Goal: Task Accomplishment & Management: Use online tool/utility

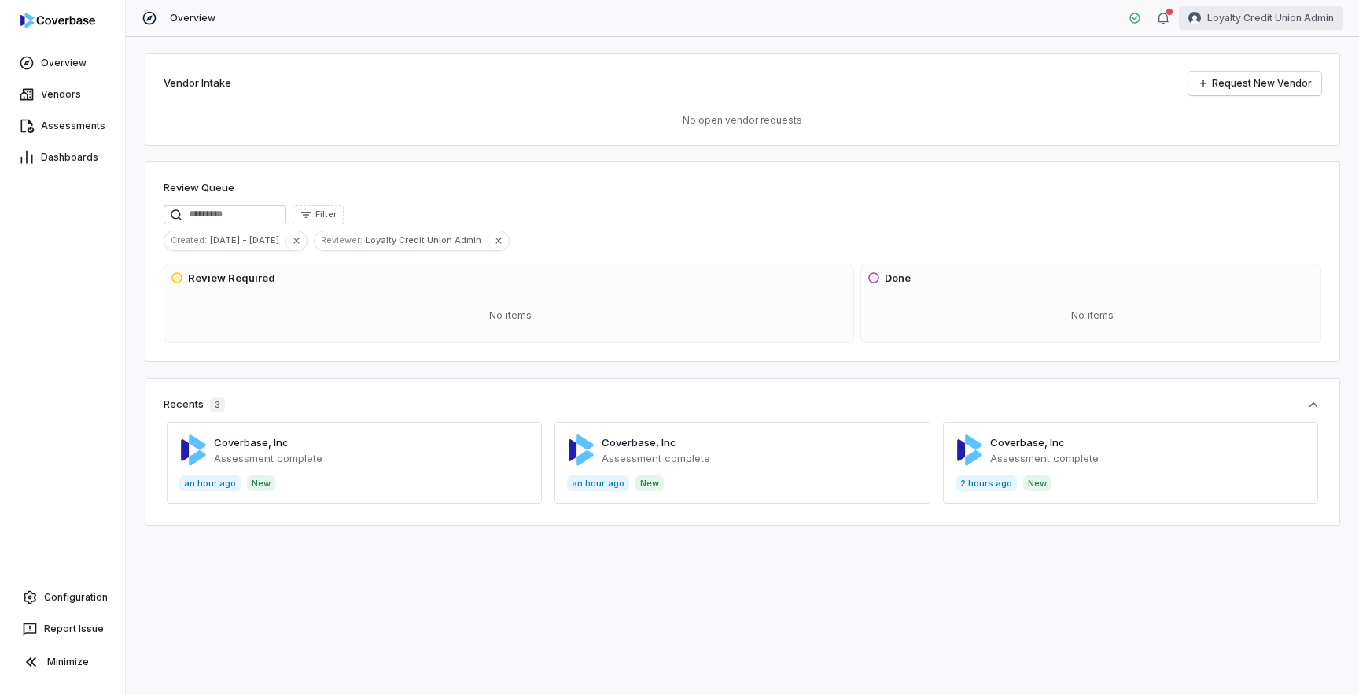
click at [1265, 16] on html "Overview Vendors Assessments Dashboards Configuration Report Issue Minimize Ove…" at bounding box center [679, 347] width 1359 height 695
click at [1249, 145] on div "Log out" at bounding box center [1277, 144] width 120 height 25
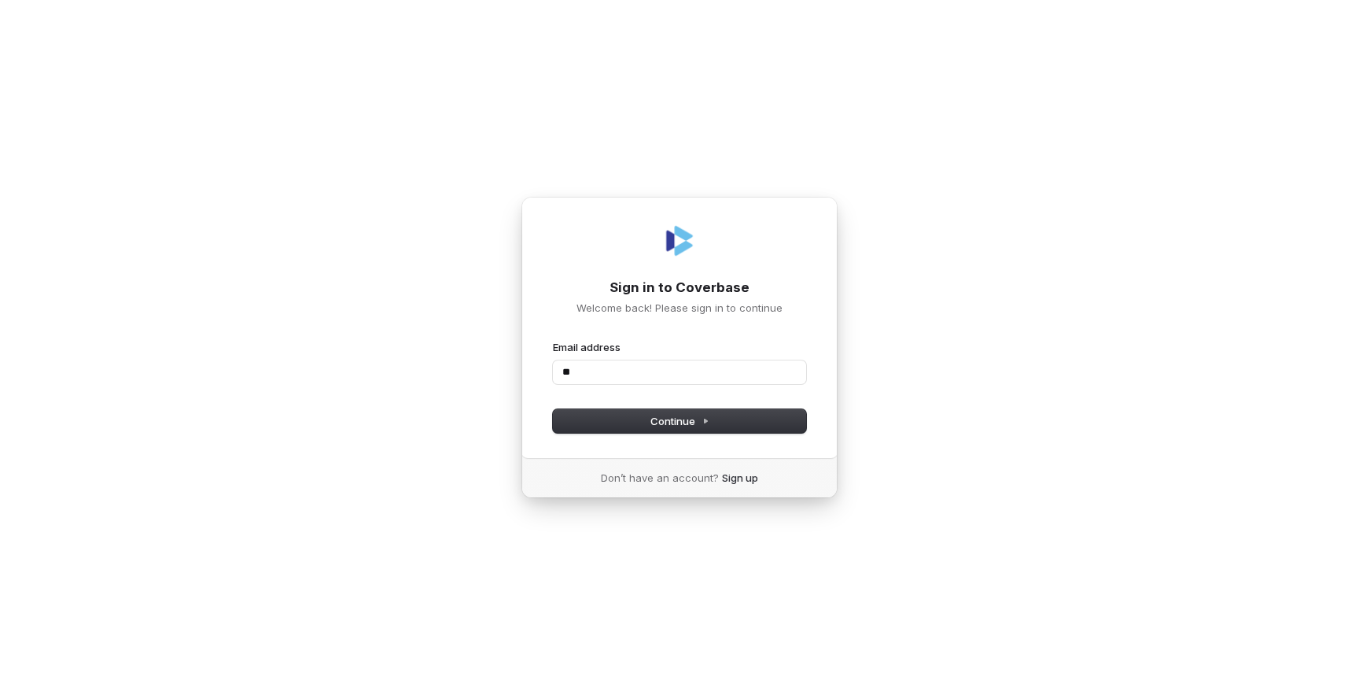
type input "*"
click at [0, 694] on com-1password-button at bounding box center [0, 695] width 0 height 0
type input "**********"
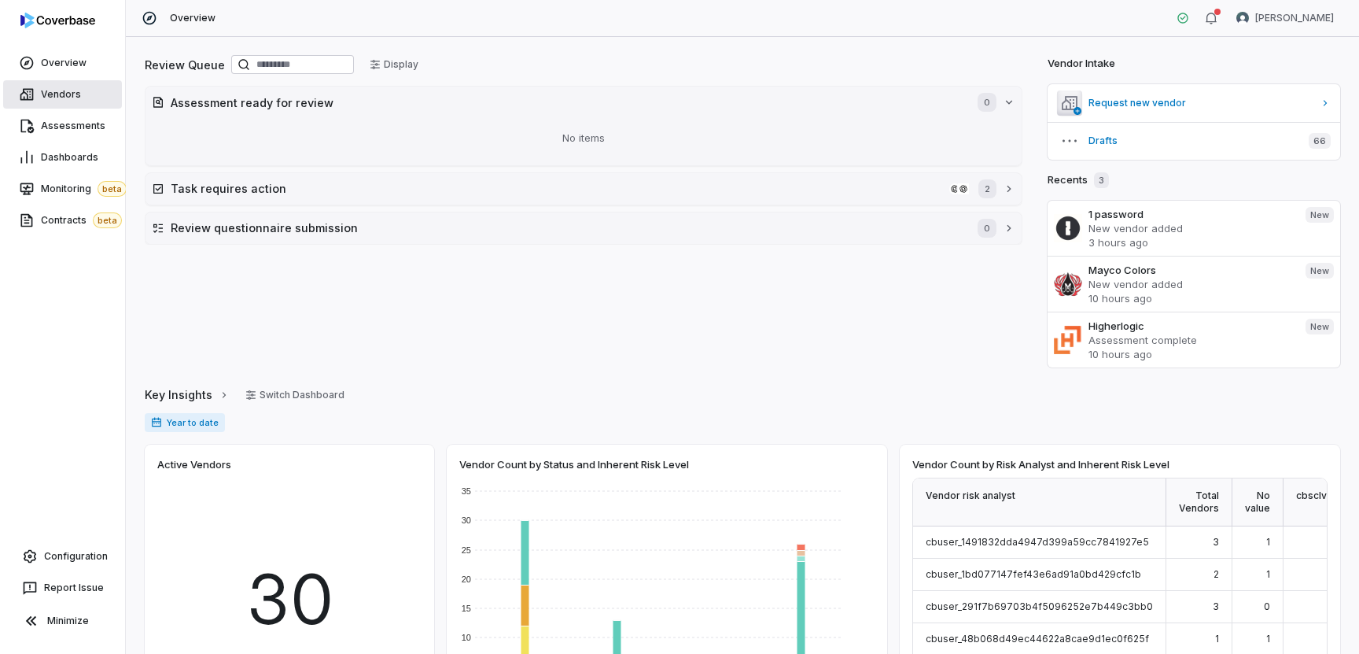
click at [76, 105] on link "Vendors" at bounding box center [62, 94] width 119 height 28
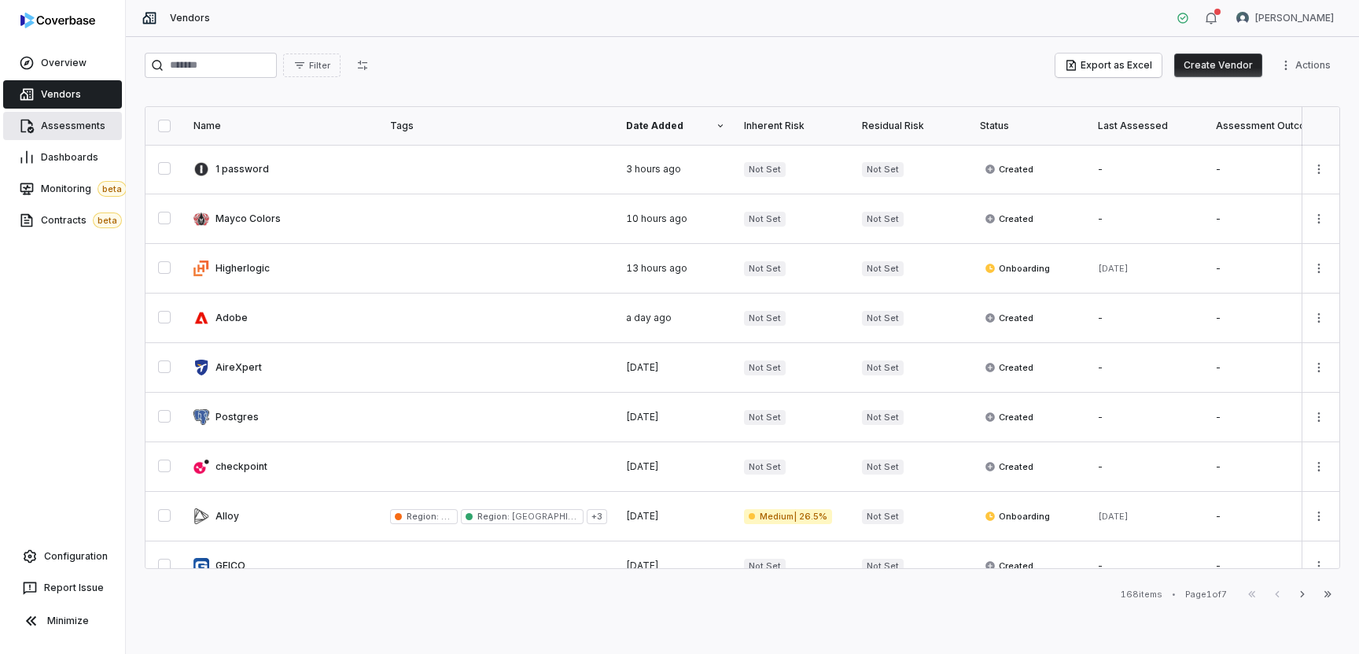
click at [73, 129] on span "Assessments" at bounding box center [73, 126] width 65 height 13
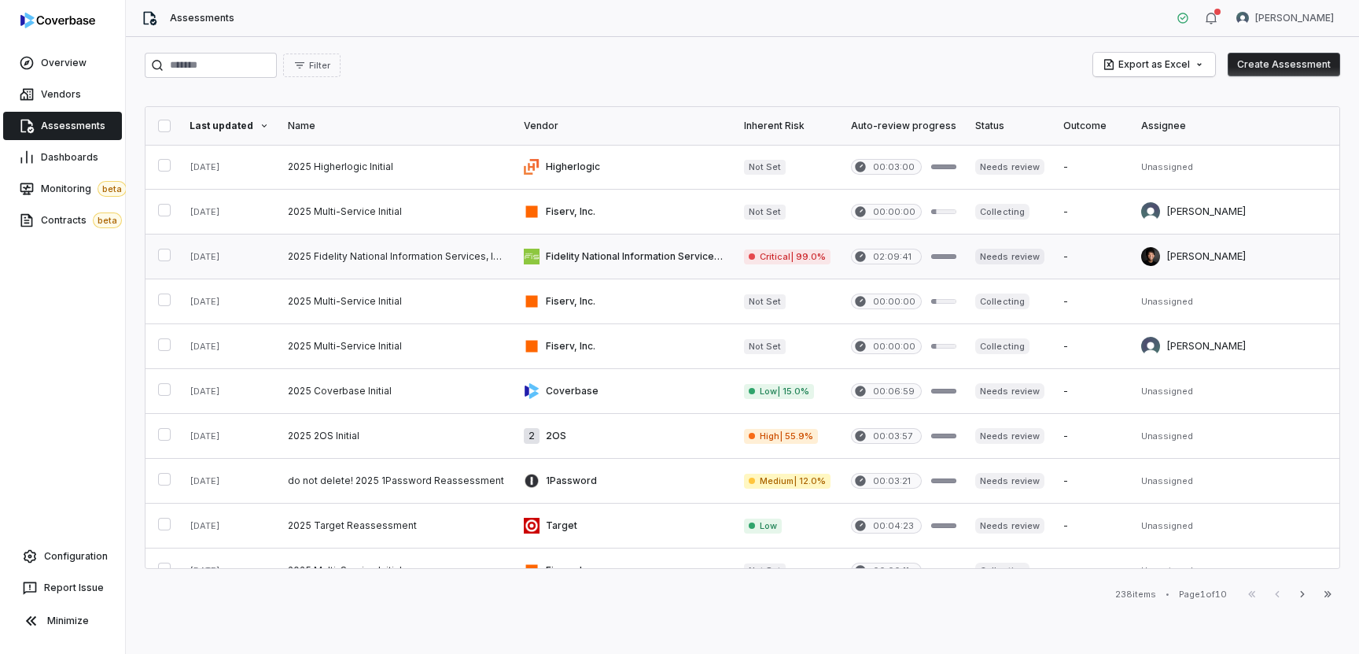
click at [392, 262] on link at bounding box center [396, 256] width 236 height 44
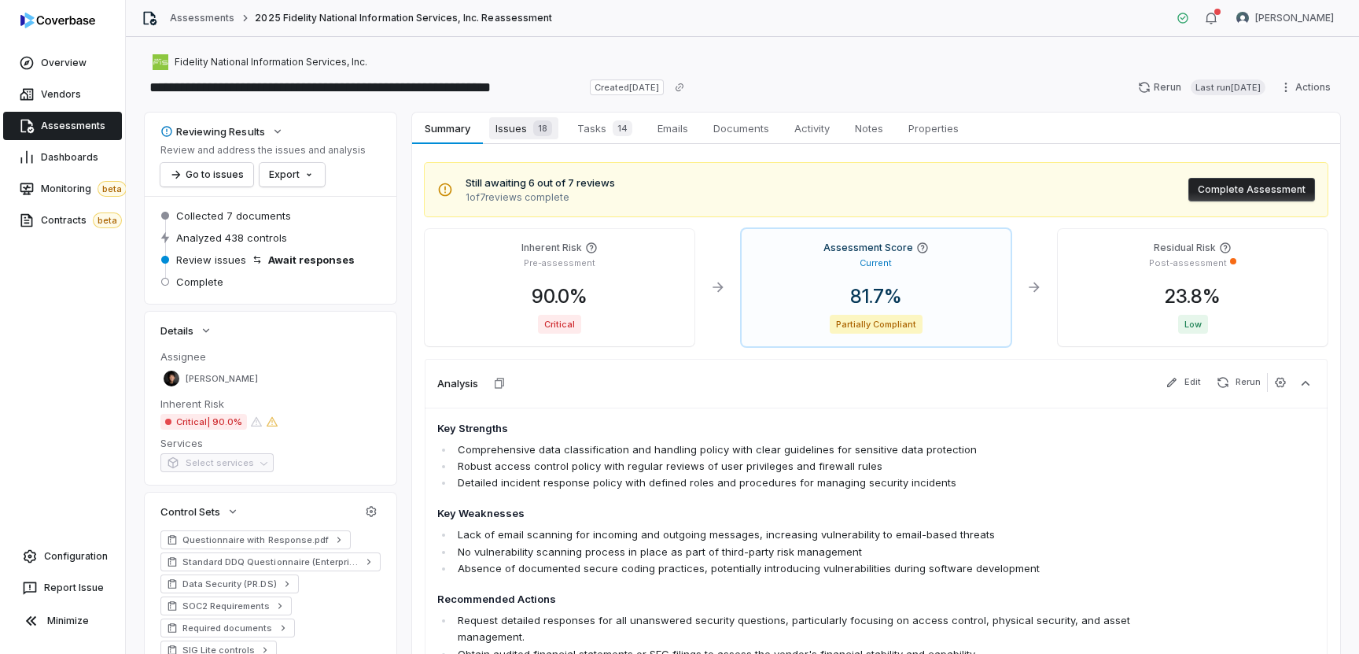
click at [522, 131] on span "Issues 18" at bounding box center [523, 128] width 69 height 22
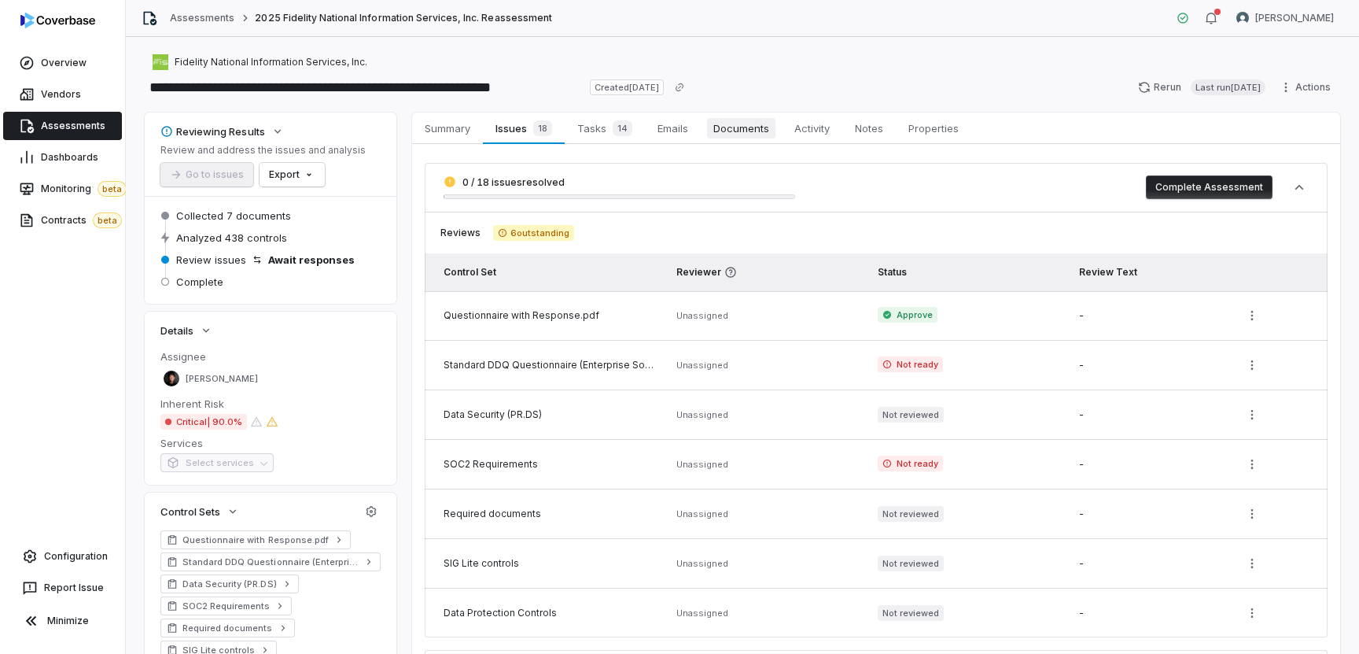
click at [740, 121] on span "Documents" at bounding box center [741, 128] width 68 height 20
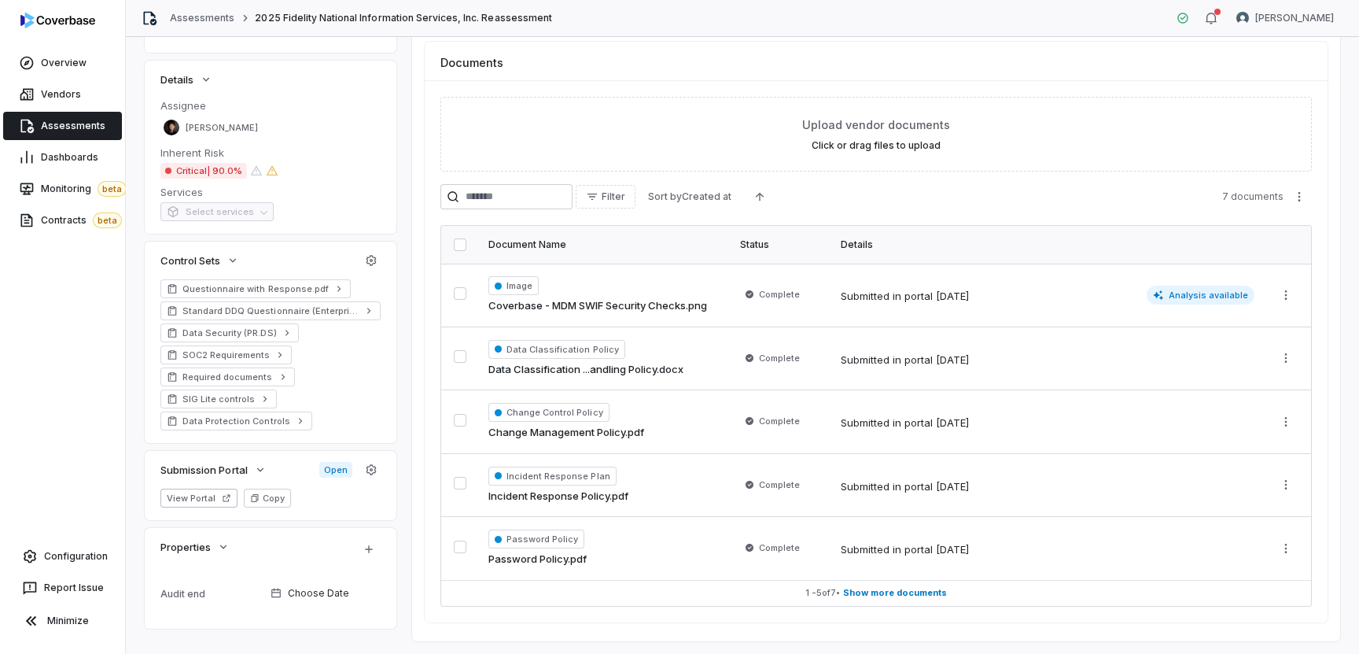
scroll to position [288, 0]
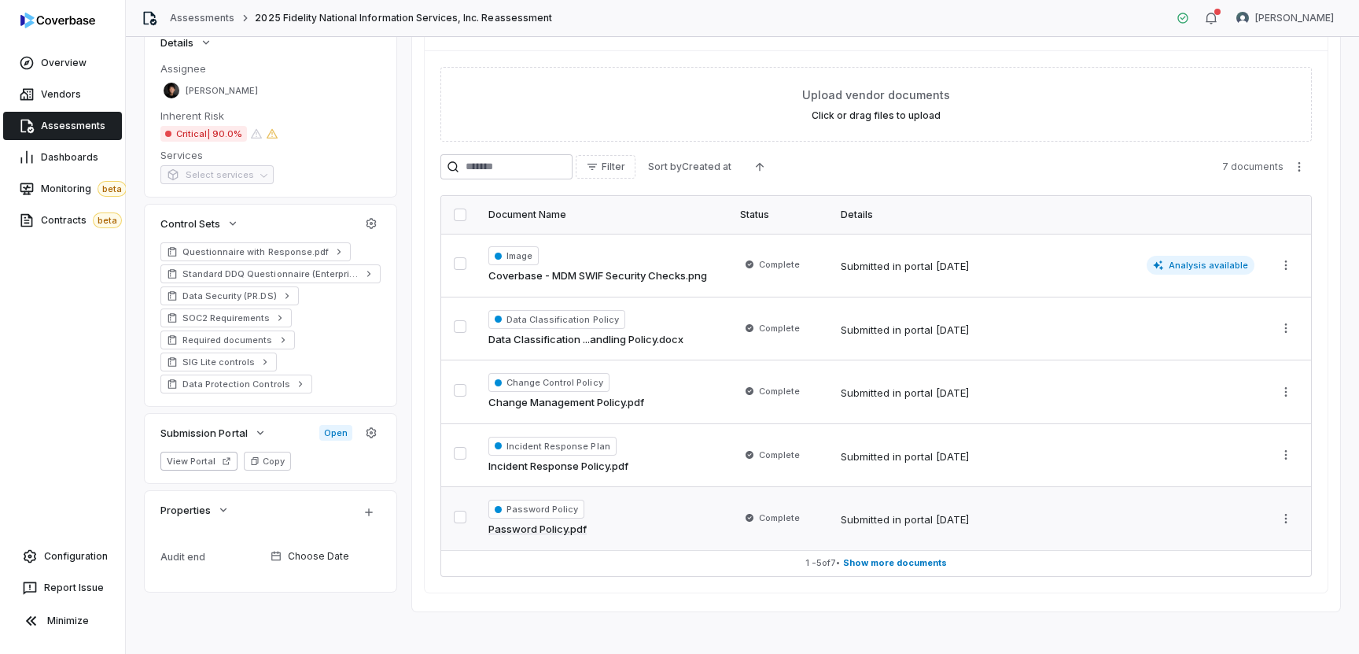
click at [637, 520] on div "Password Policy Password Policy.pdf" at bounding box center [605, 519] width 233 height 38
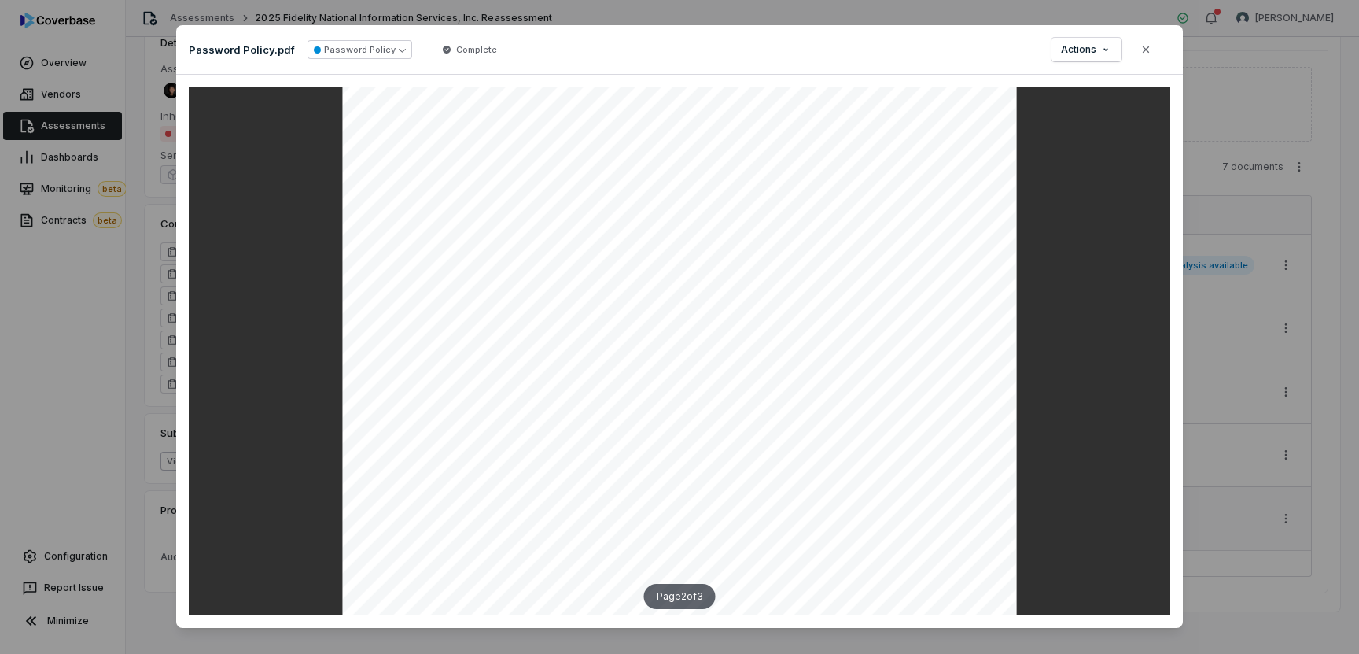
scroll to position [2138, 0]
click at [72, 440] on div "Document Preview Password Policy.pdf Password Policy Complete Actions Close Pag…" at bounding box center [679, 327] width 1359 height 654
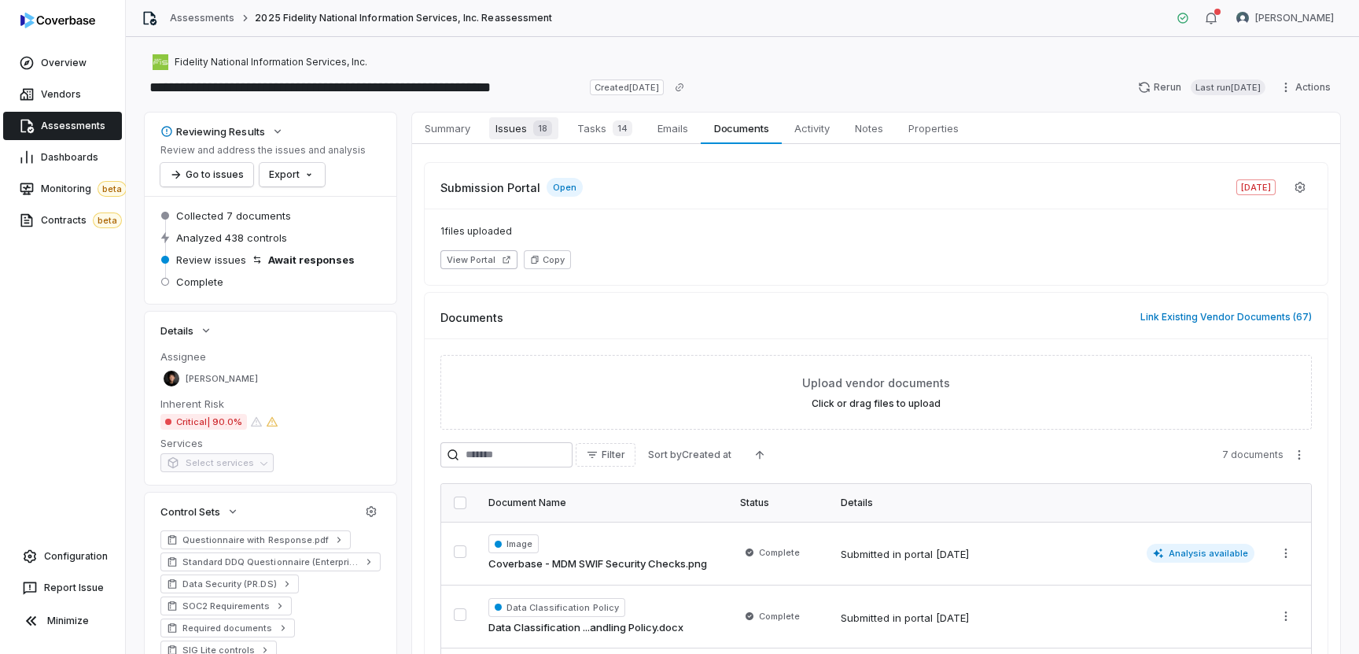
click at [515, 127] on span "Issues 18" at bounding box center [523, 128] width 69 height 22
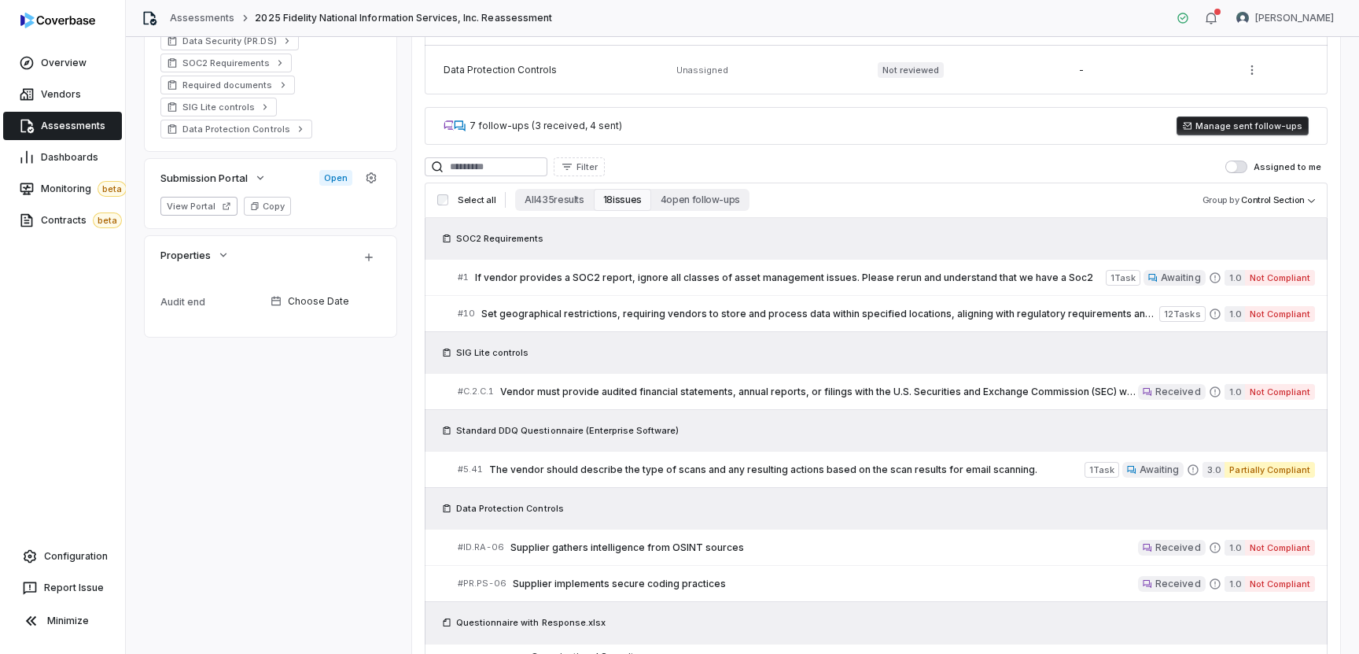
scroll to position [542, 0]
click at [600, 276] on span "If vendor provides a SOC2 report, ignore all classes of asset management issues…" at bounding box center [790, 278] width 631 height 13
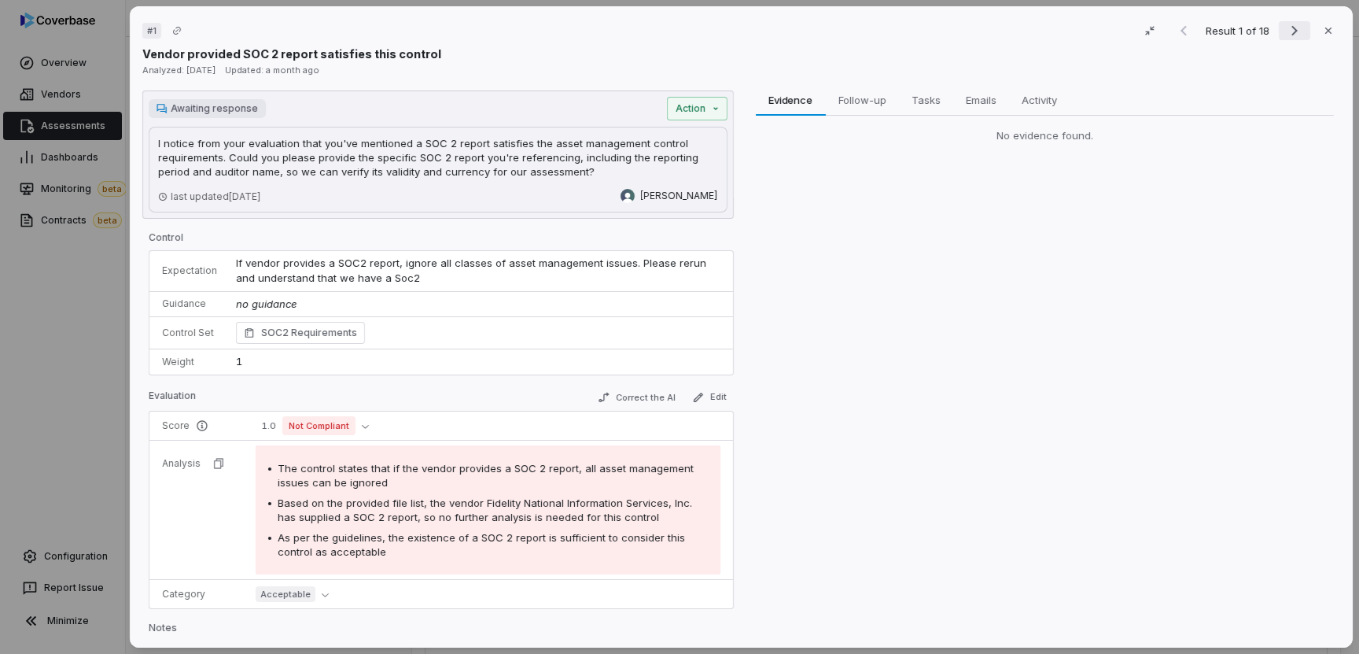
click at [1300, 31] on icon "Next result" at bounding box center [1294, 30] width 19 height 19
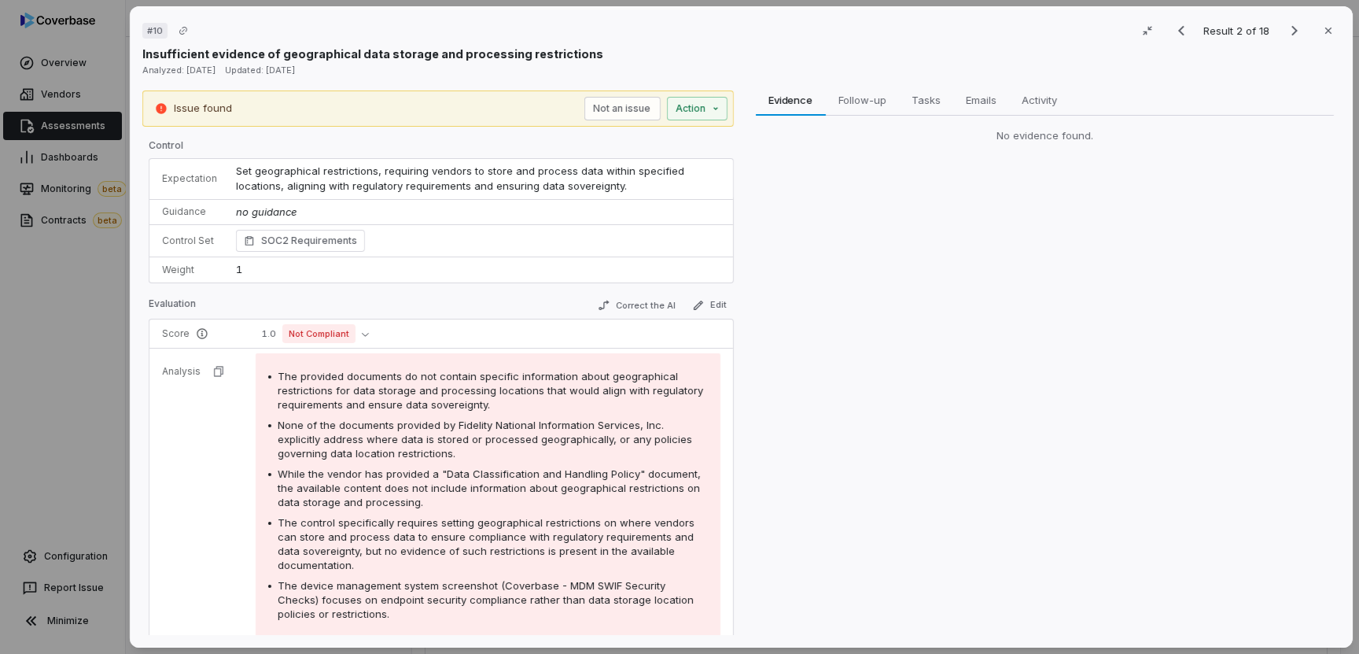
click at [543, 182] on span "Set geographical restrictions, requiring vendors to store and process data with…" at bounding box center [462, 178] width 452 height 28
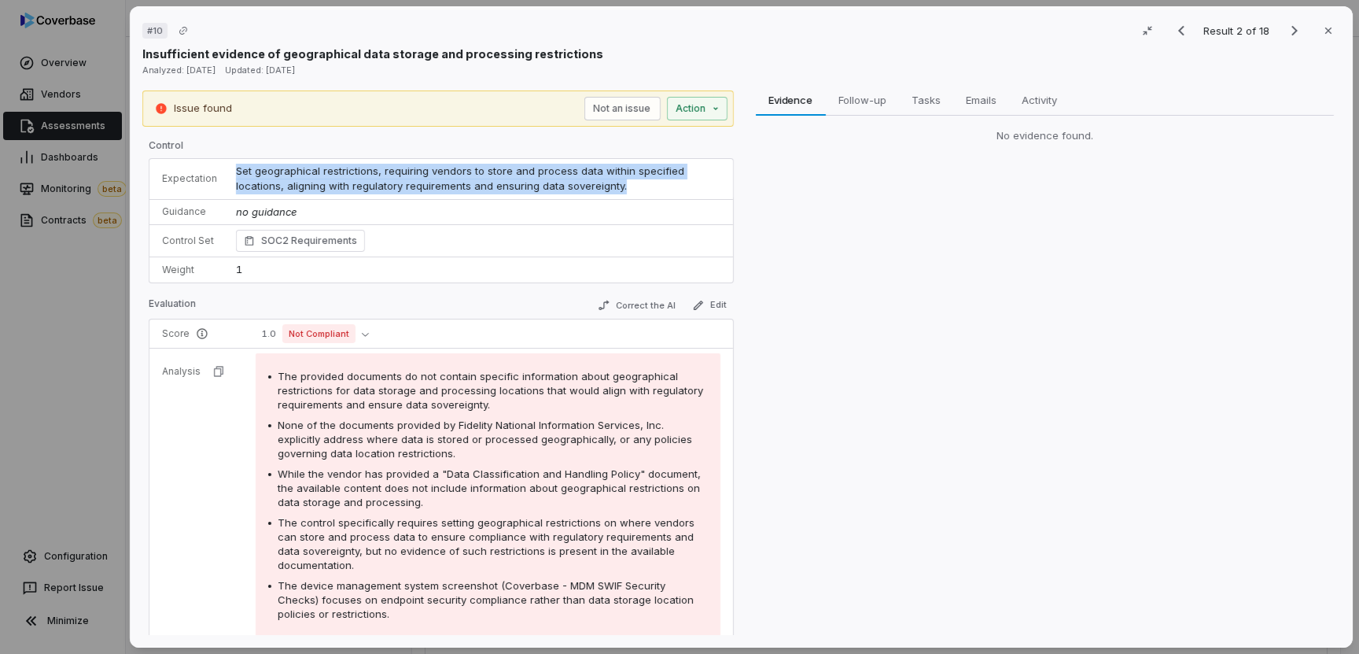
click at [543, 182] on span "Set geographical restrictions, requiring vendors to store and process data with…" at bounding box center [462, 178] width 452 height 28
click at [434, 173] on span "Set geographical restrictions, requiring vendors to store and process data with…" at bounding box center [462, 178] width 452 height 28
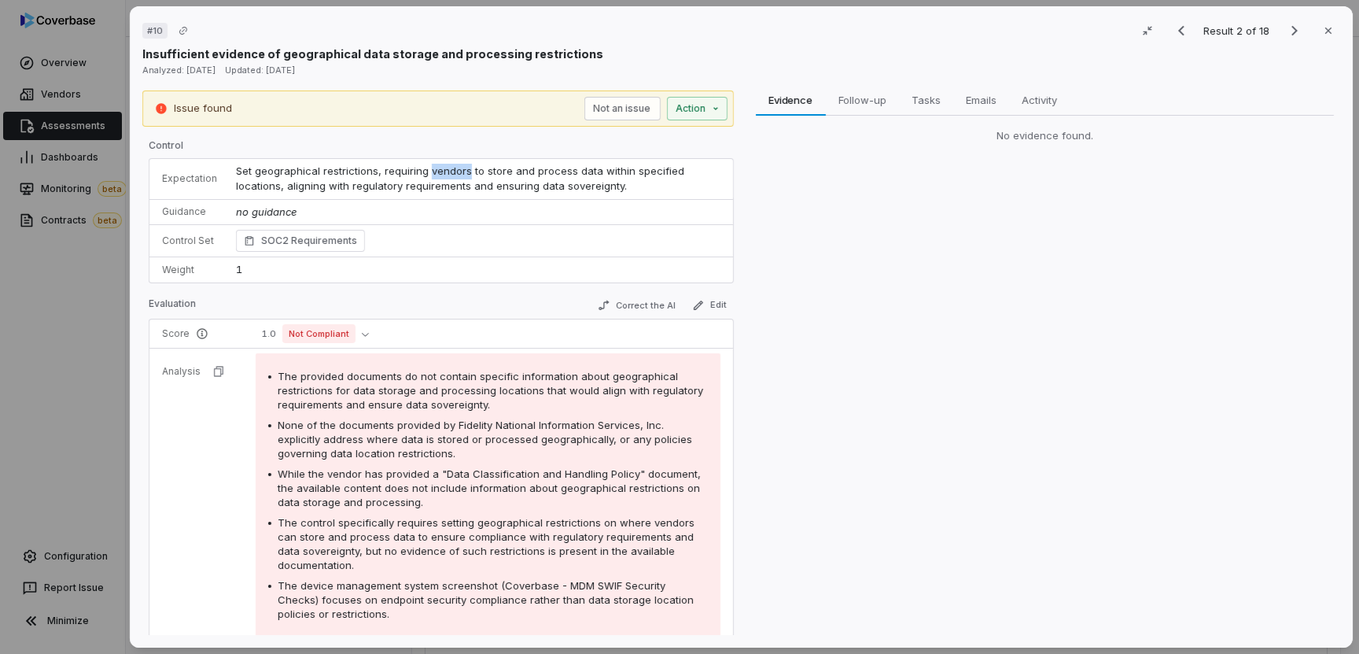
click at [434, 173] on span "Set geographical restrictions, requiring vendors to store and process data with…" at bounding box center [462, 178] width 452 height 28
click at [500, 182] on span "Set geographical restrictions, requiring vendors to store and process data with…" at bounding box center [462, 178] width 452 height 28
drag, startPoint x: 301, startPoint y: 187, endPoint x: 428, endPoint y: 190, distance: 127.5
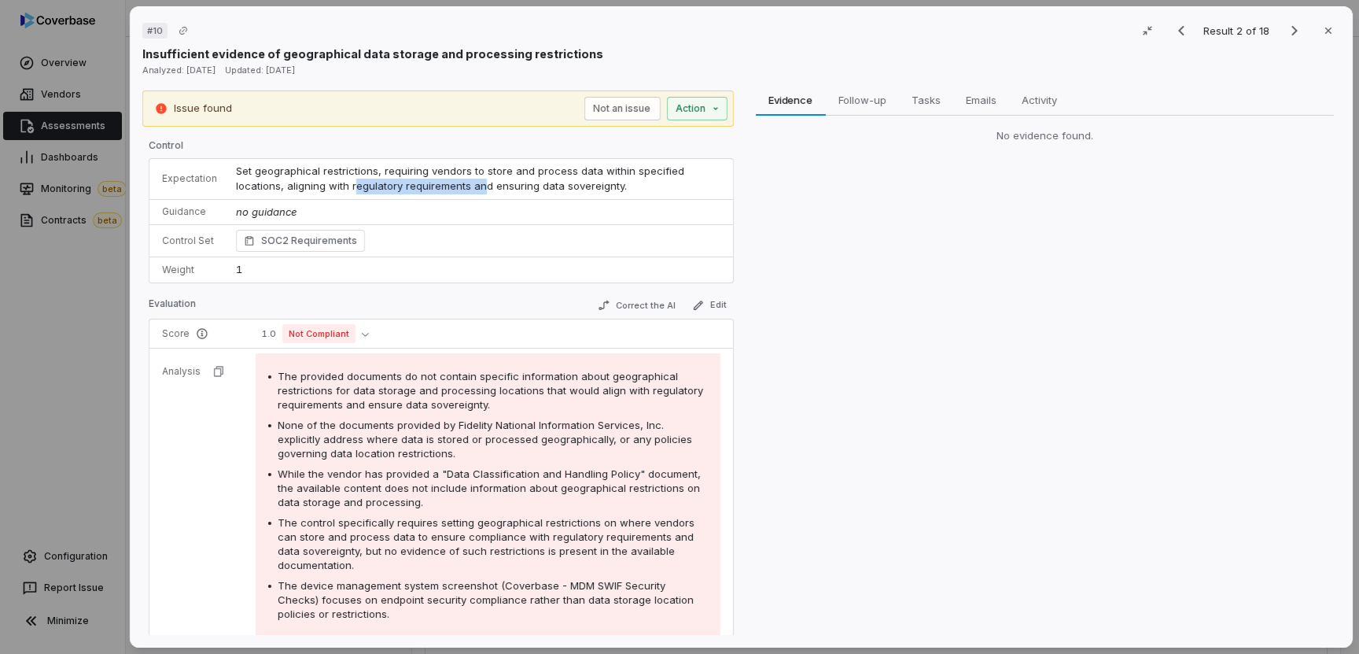
click at [428, 190] on span "Set geographical restrictions, requiring vendors to store and process data with…" at bounding box center [462, 178] width 452 height 28
click at [479, 187] on span "Set geographical restrictions, requiring vendors to store and process data with…" at bounding box center [462, 178] width 452 height 28
click at [491, 190] on span "Set geographical restrictions, requiring vendors to store and process data with…" at bounding box center [462, 178] width 452 height 28
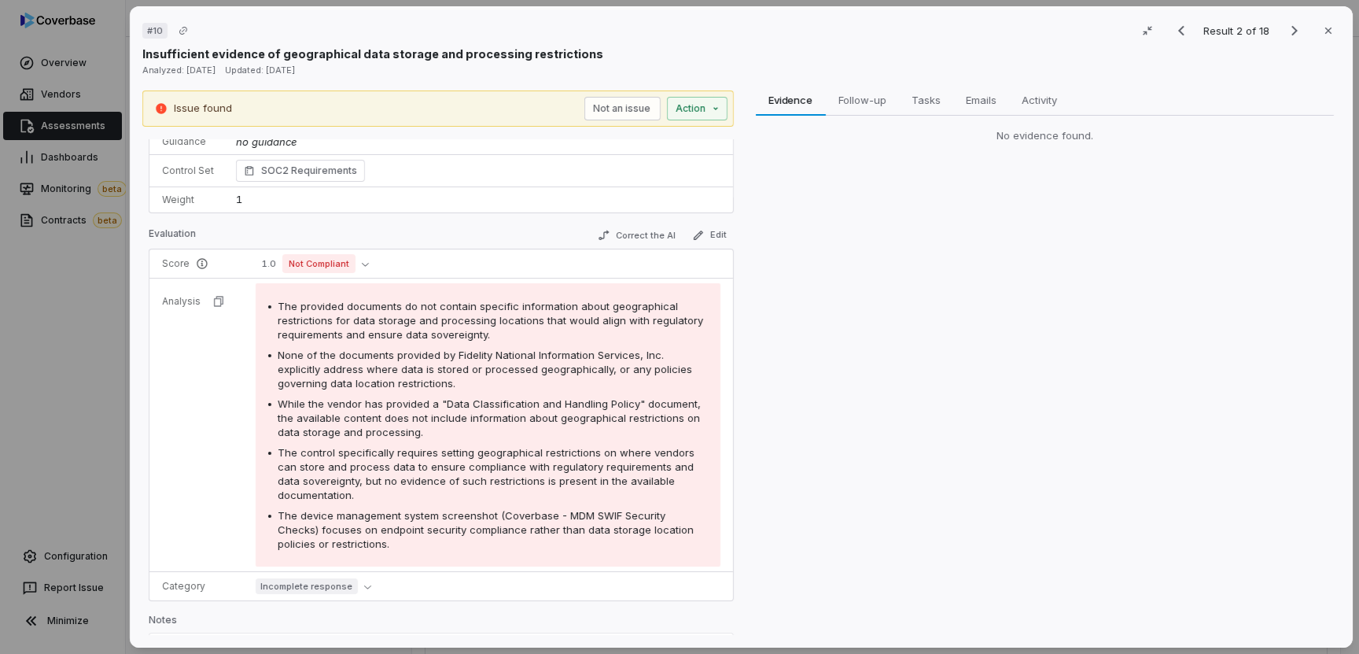
scroll to position [39, 0]
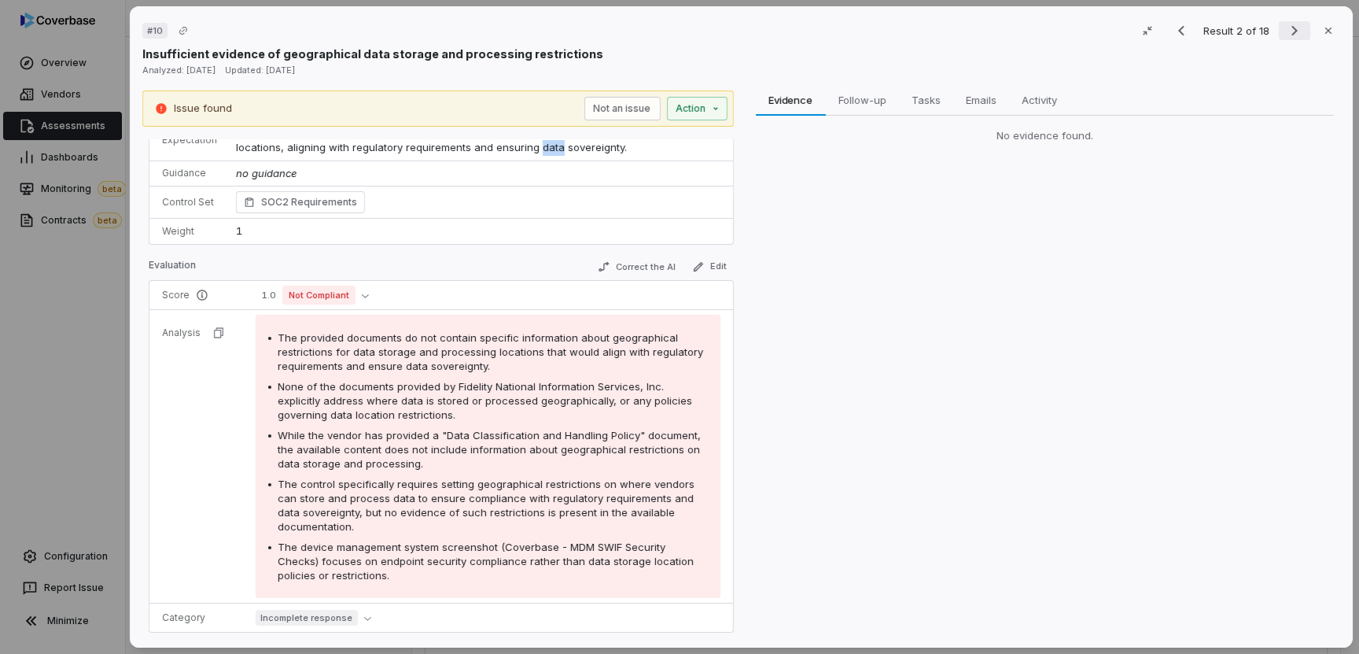
click at [1297, 35] on icon "Next result" at bounding box center [1294, 30] width 19 height 19
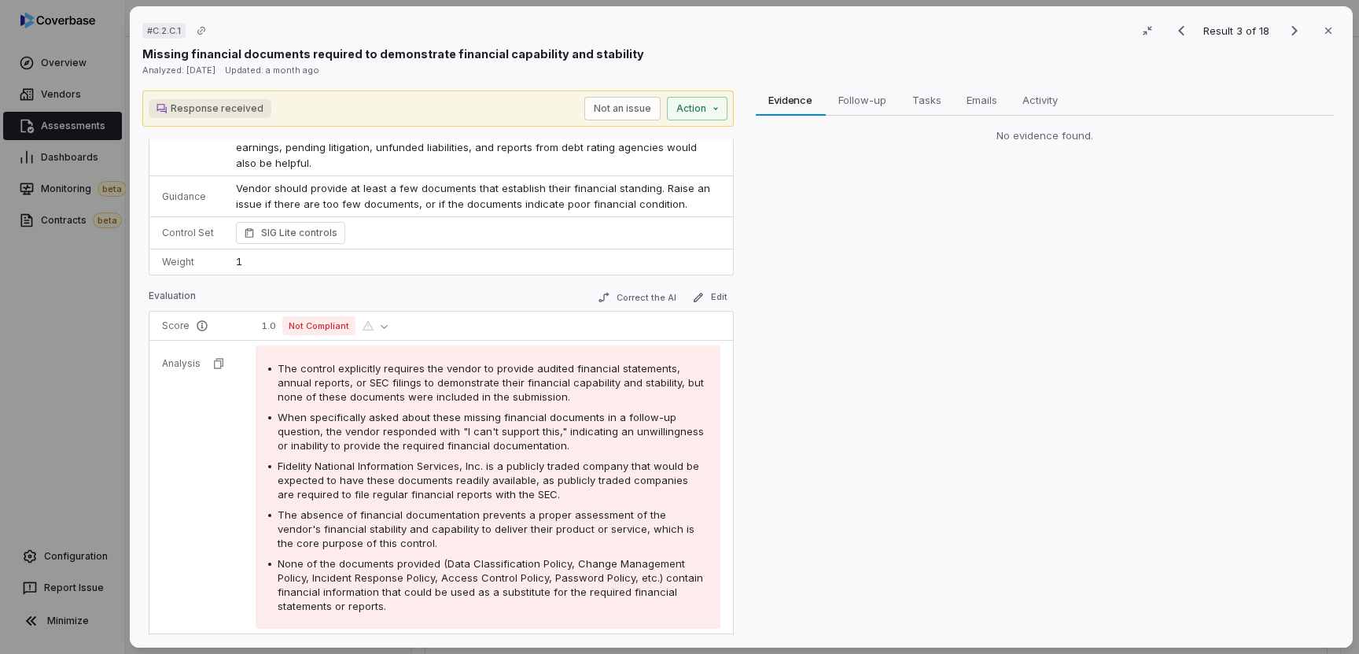
click at [54, 381] on div "# C.2.C.1 Result 3 of 18 Close Missing financial documents required to demonstr…" at bounding box center [679, 327] width 1359 height 654
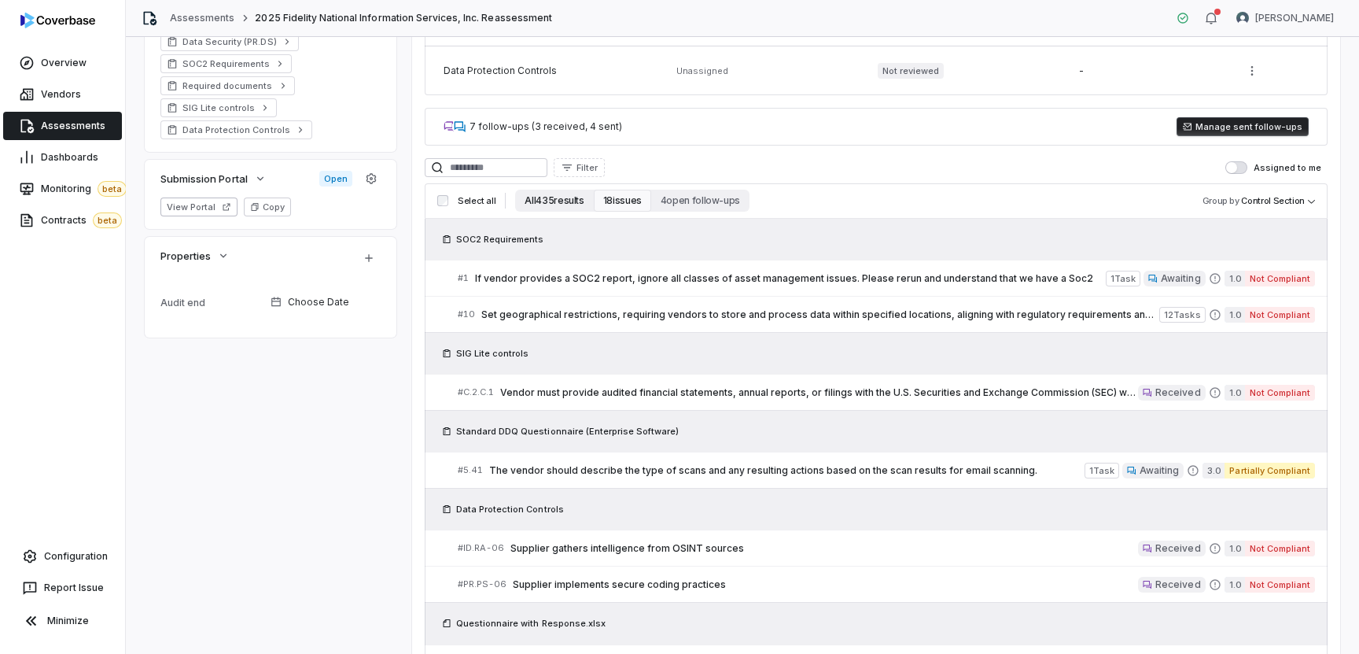
click at [559, 207] on button "All 435 results" at bounding box center [554, 201] width 78 height 22
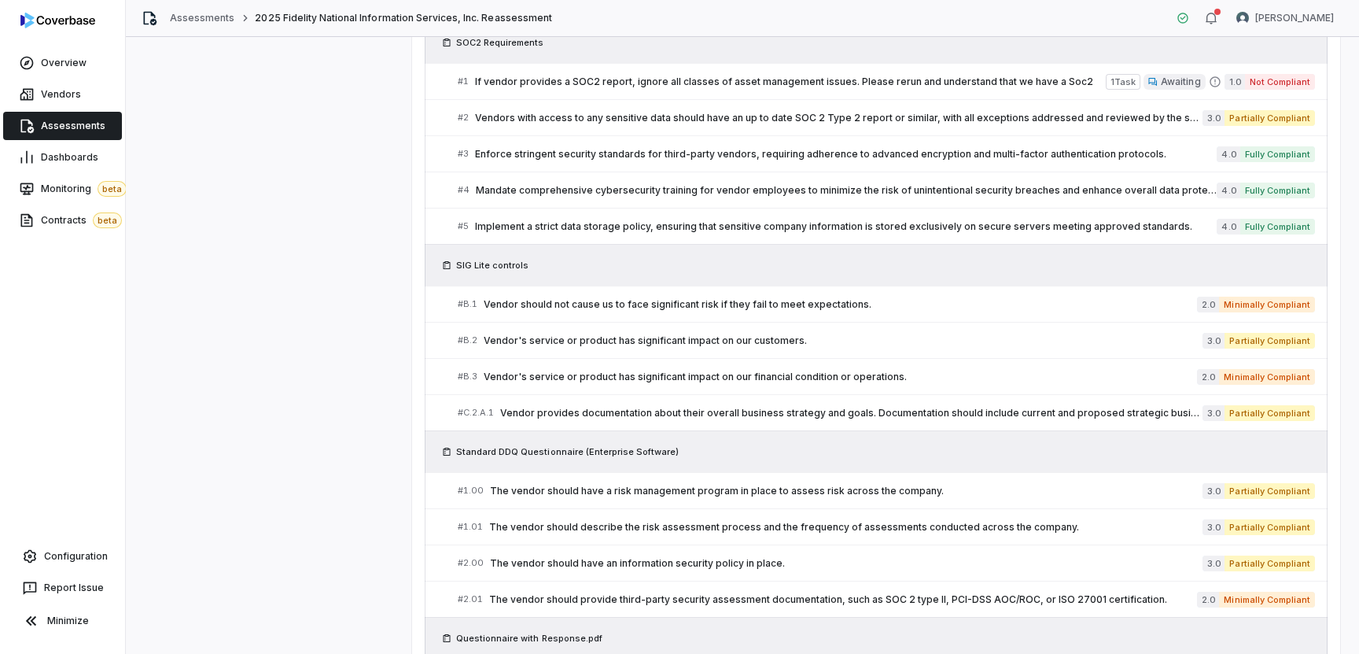
scroll to position [736, 0]
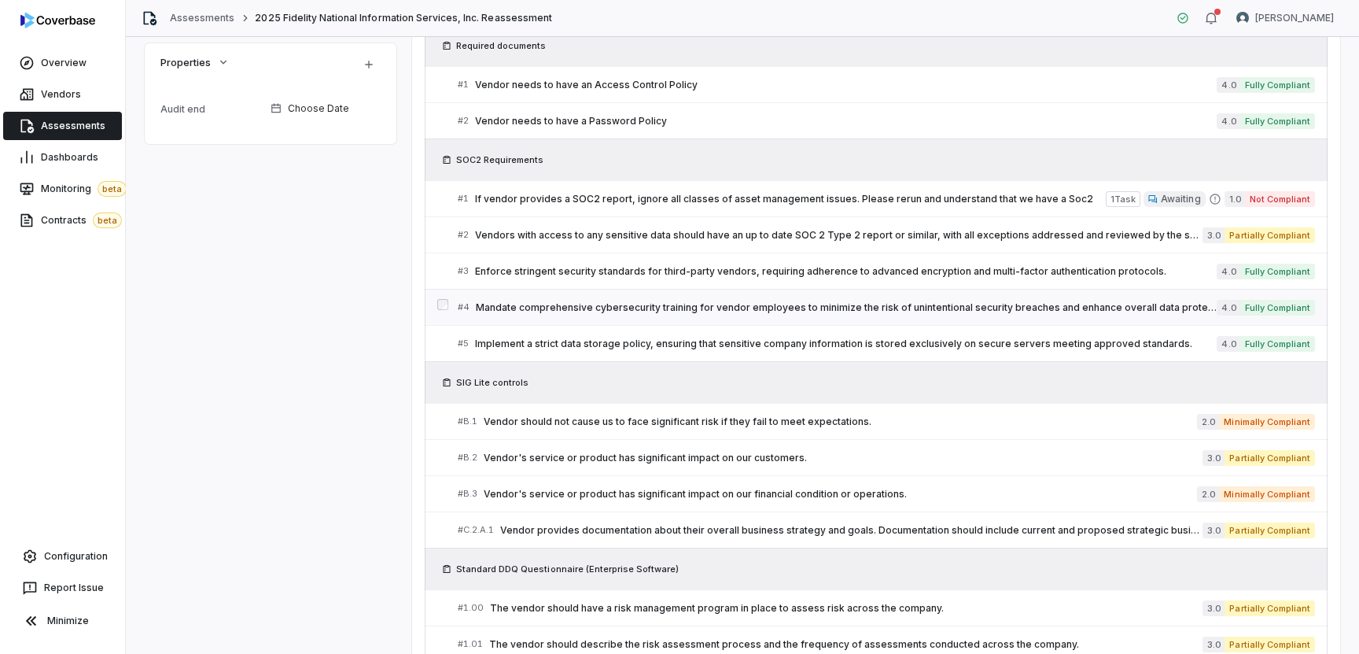
click at [699, 297] on link "# 4 Mandate comprehensive cybersecurity training for vendor employees to minimi…" at bounding box center [887, 307] width 858 height 35
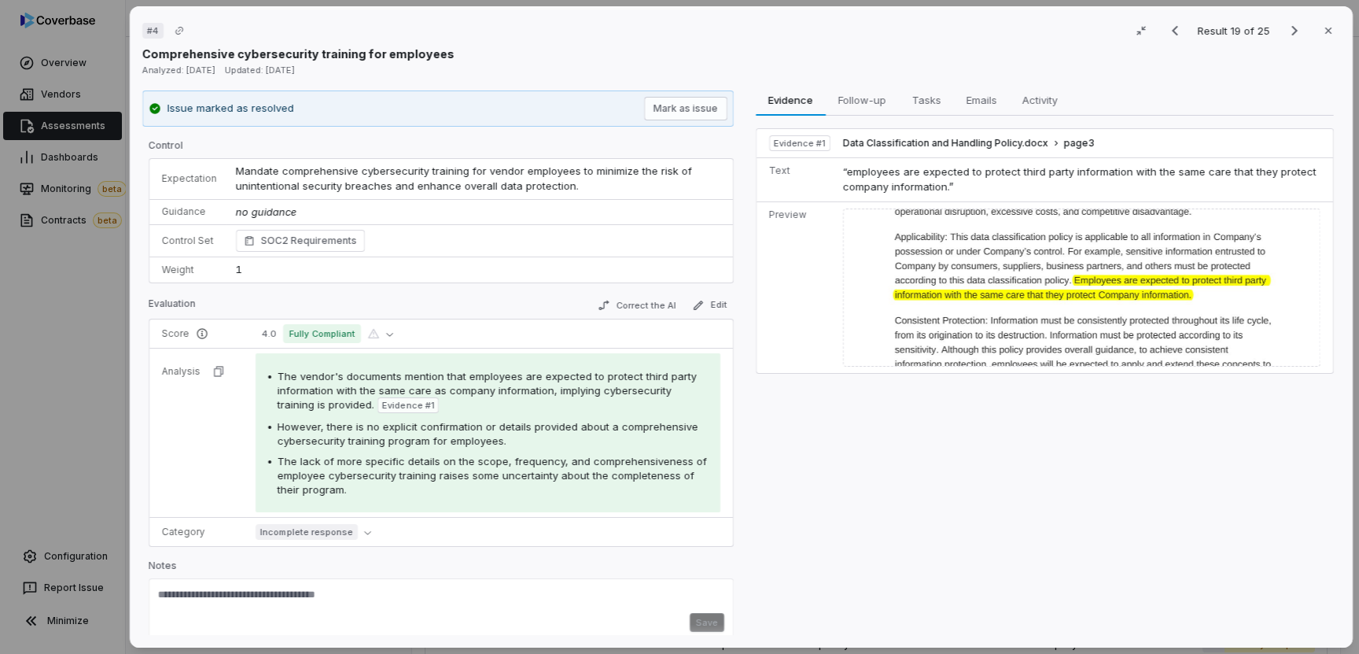
click at [381, 179] on td "Mandate comprehensive cybersecurity training for vendor employees to minimize t…" at bounding box center [480, 179] width 507 height 41
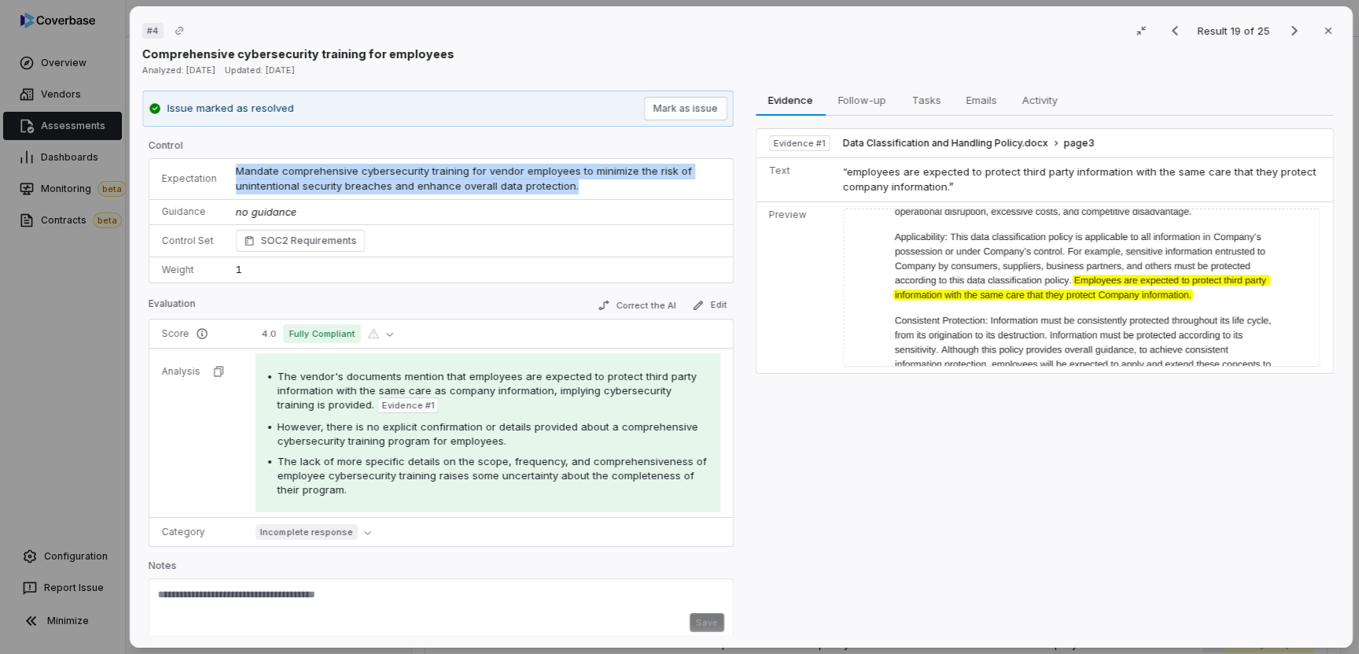
click at [381, 179] on td "Mandate comprehensive cybersecurity training for vendor employees to minimize t…" at bounding box center [480, 179] width 507 height 41
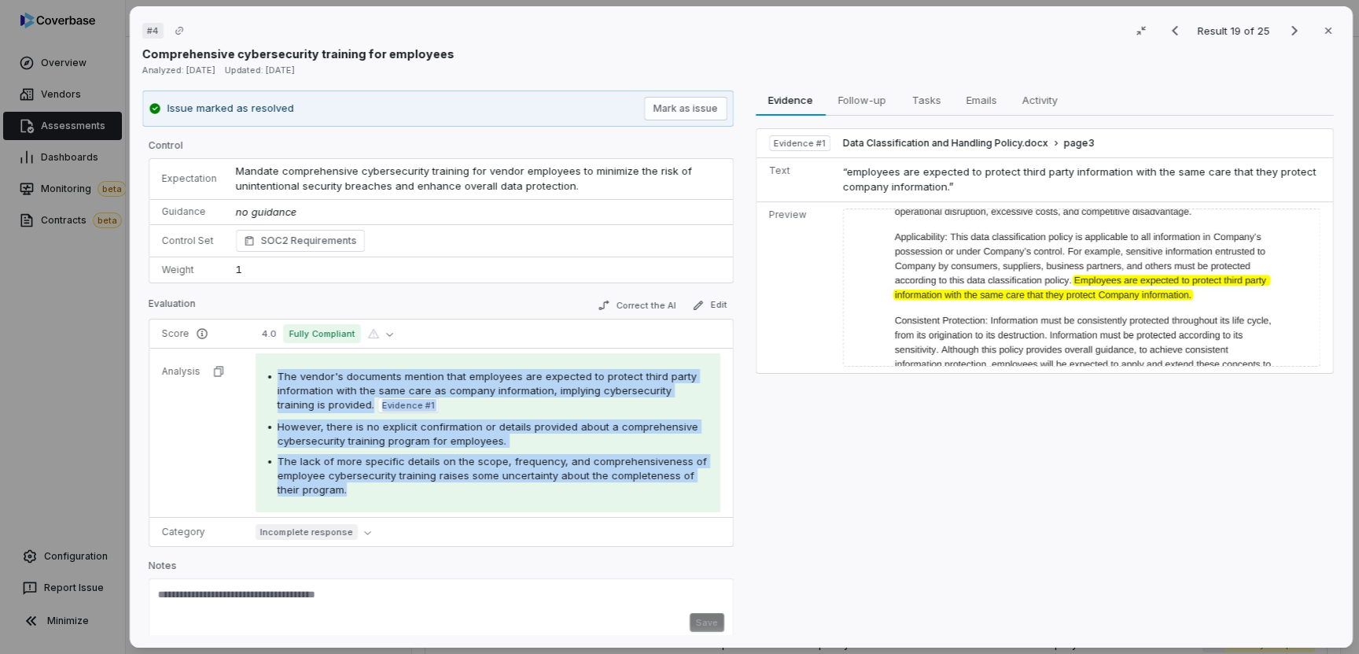
drag, startPoint x: 275, startPoint y: 374, endPoint x: 380, endPoint y: 496, distance: 160.7
click at [380, 496] on div "The vendor's documents mention that employees are expected to protect third par…" at bounding box center [488, 432] width 465 height 159
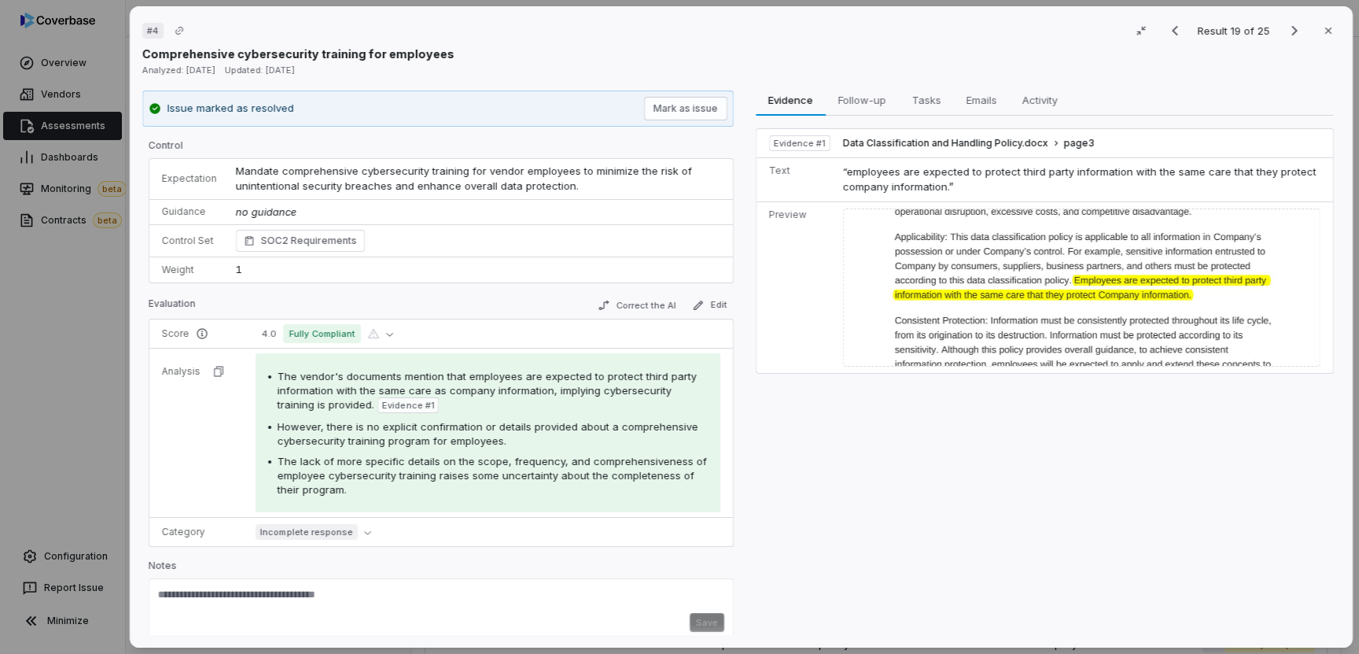
click at [906, 544] on div "Evidence Evidence Follow-up Follow-up Tasks Tasks Emails Emails Activity Activi…" at bounding box center [1045, 362] width 592 height 545
click at [99, 409] on div "# 4 Result 19 of 25 Close Comprehensive cybersecurity training for employees An…" at bounding box center [679, 327] width 1359 height 654
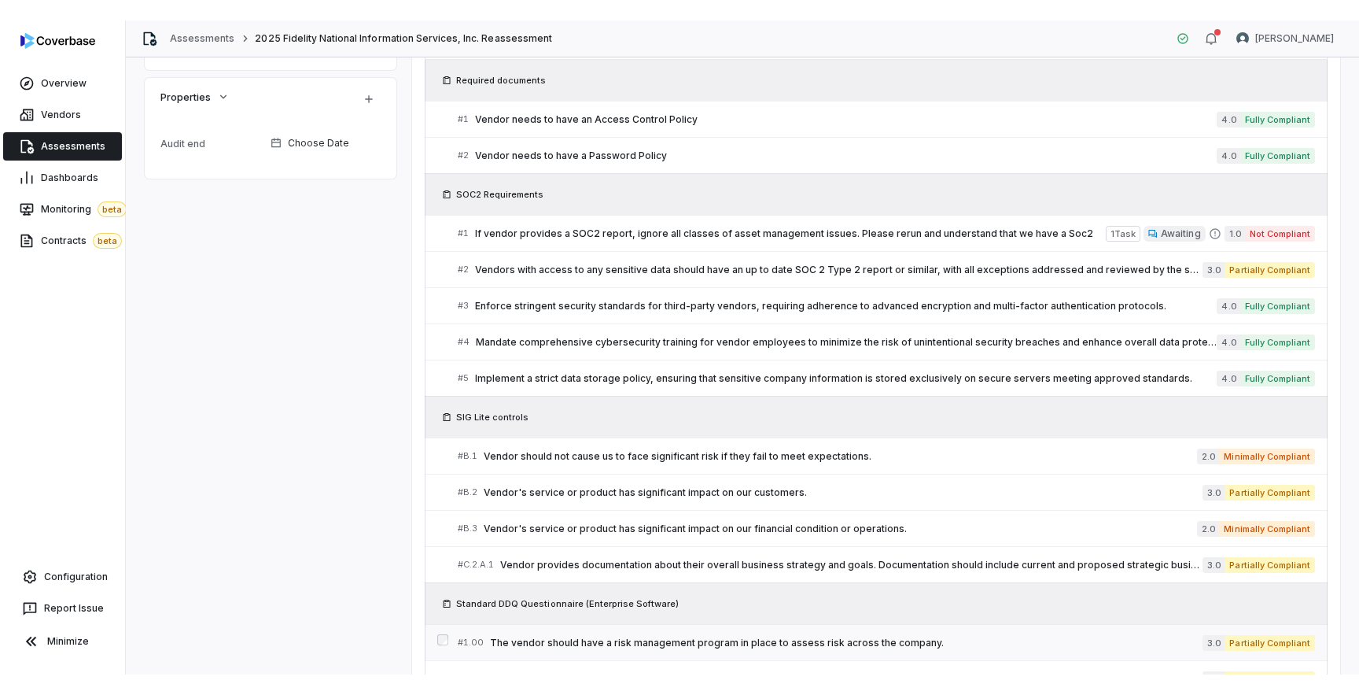
scroll to position [766, 0]
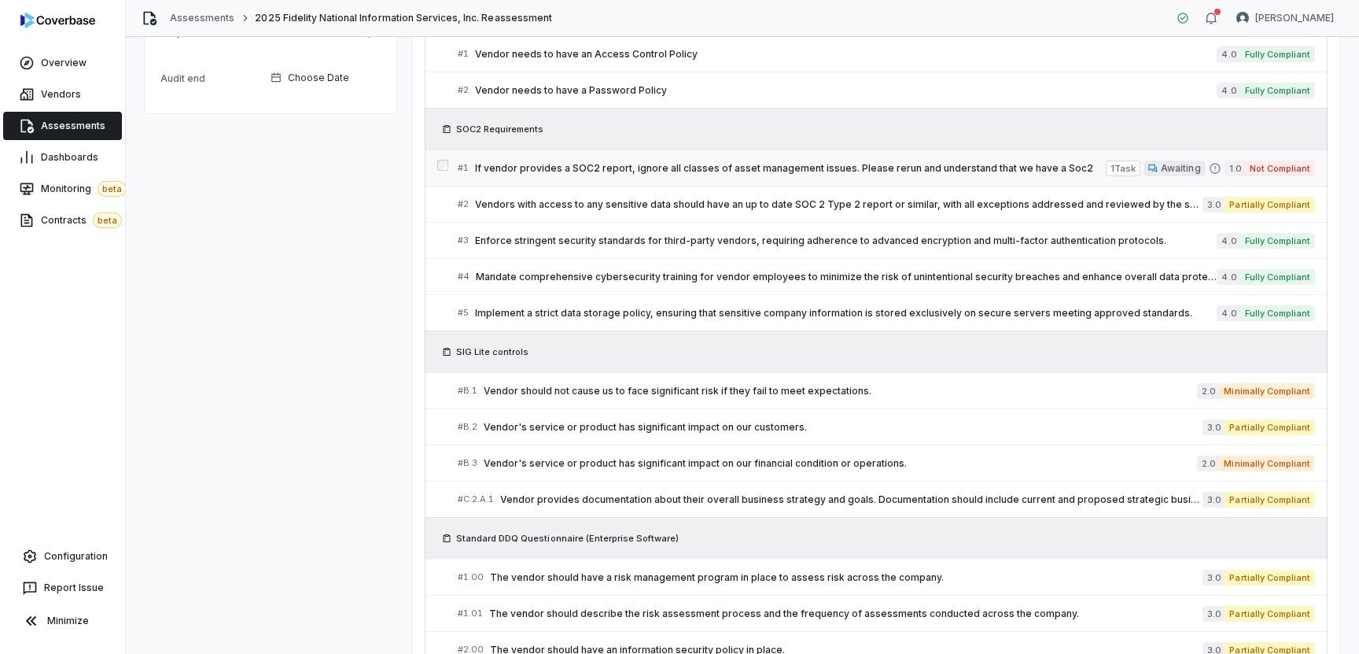
click at [839, 174] on div "# 1 If vendor provides a SOC2 report, ignore all classes of asset management is…" at bounding box center [782, 168] width 648 height 17
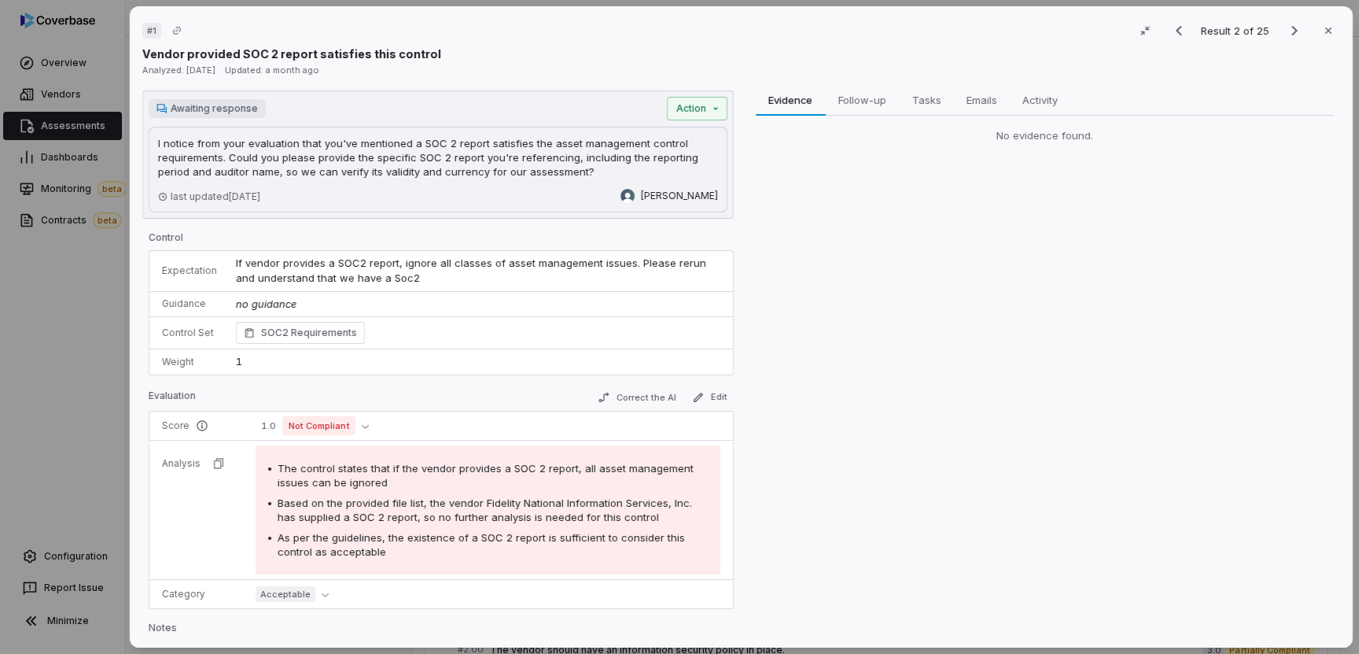
click at [511, 168] on p "I notice from your evaluation that you've mentioned a SOC 2 report satisfies th…" at bounding box center [438, 157] width 560 height 42
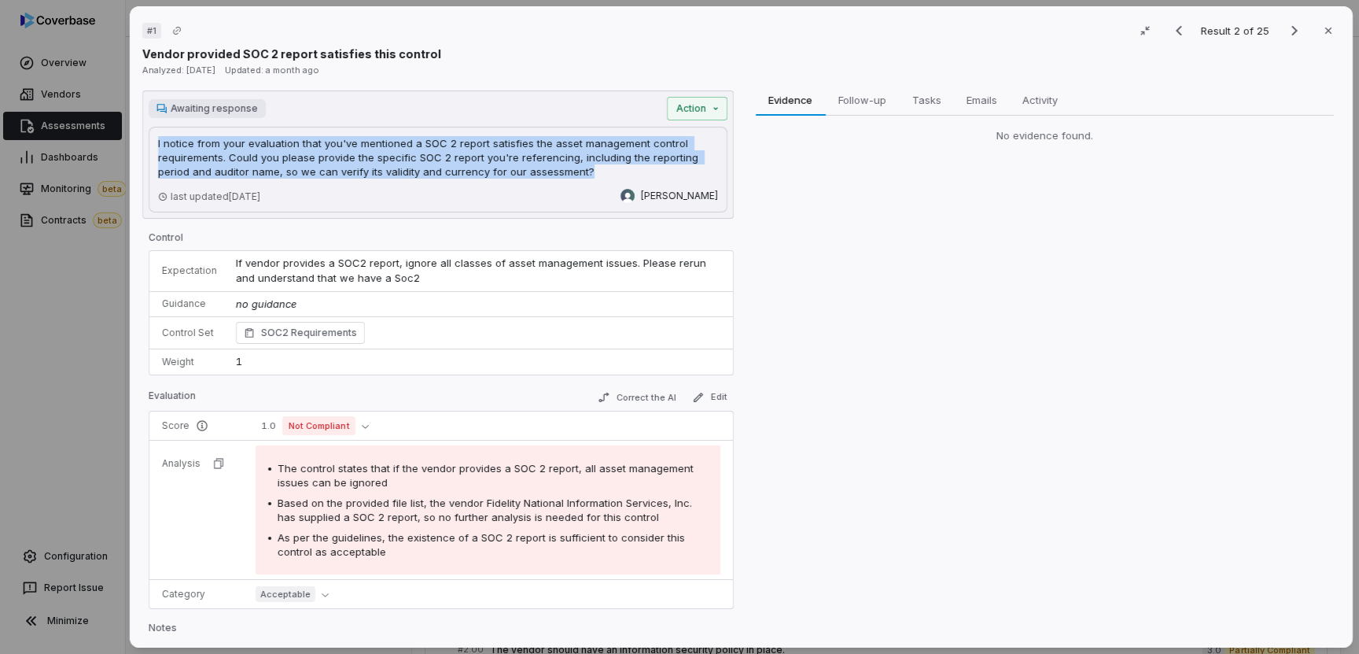
click at [511, 168] on p "I notice from your evaluation that you've mentioned a SOC 2 report satisfies th…" at bounding box center [438, 157] width 560 height 42
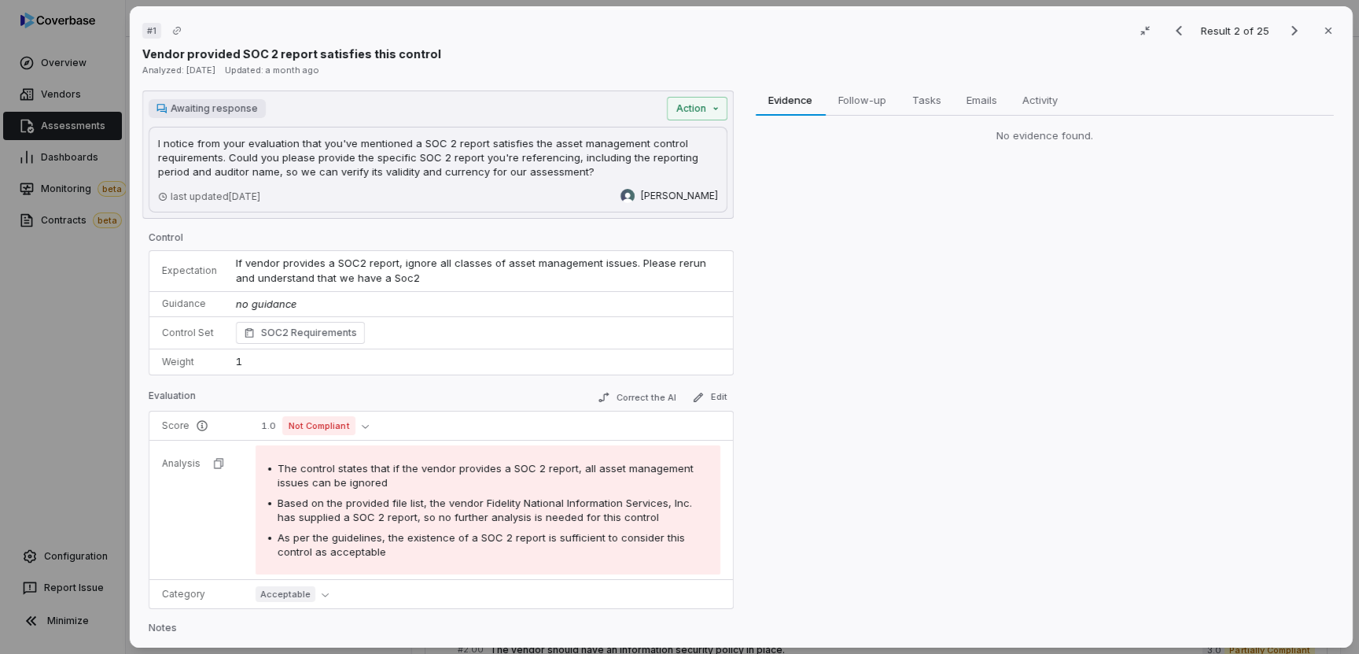
click at [69, 299] on div "# 1 Result 2 of 25 Close Vendor provided SOC 2 report satisfies this control An…" at bounding box center [679, 327] width 1359 height 654
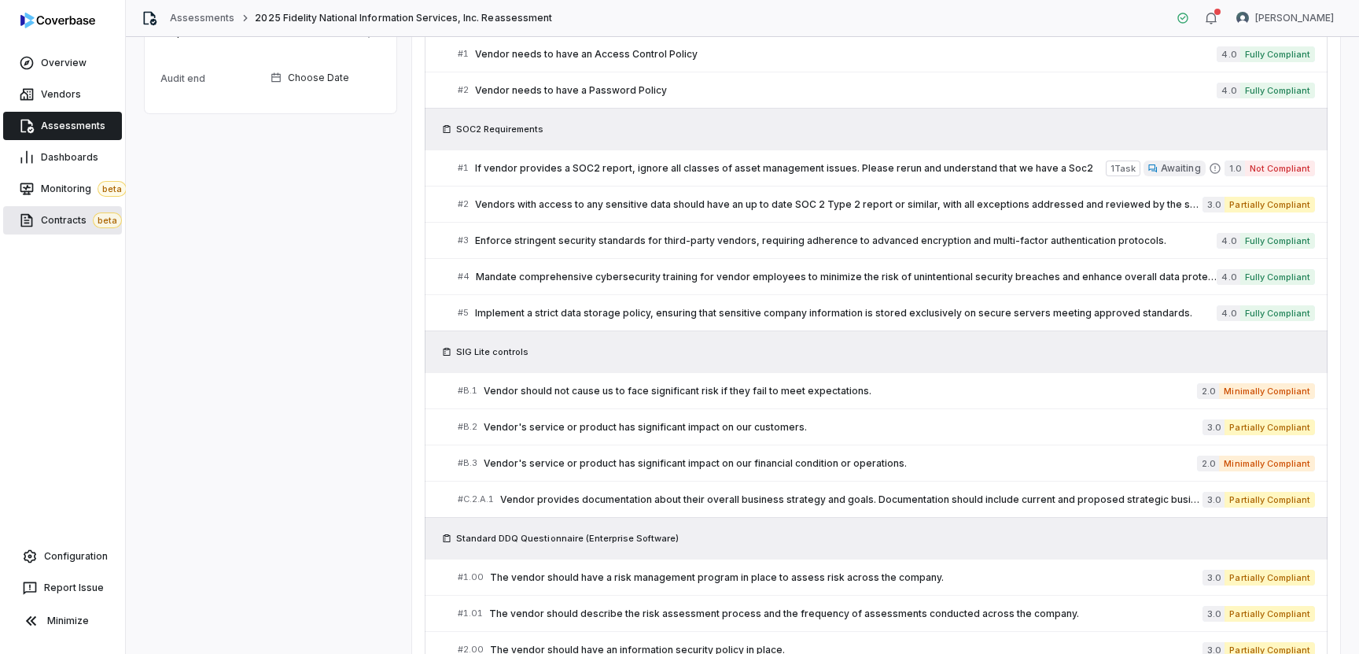
click at [70, 222] on span "Contracts beta" at bounding box center [81, 220] width 81 height 16
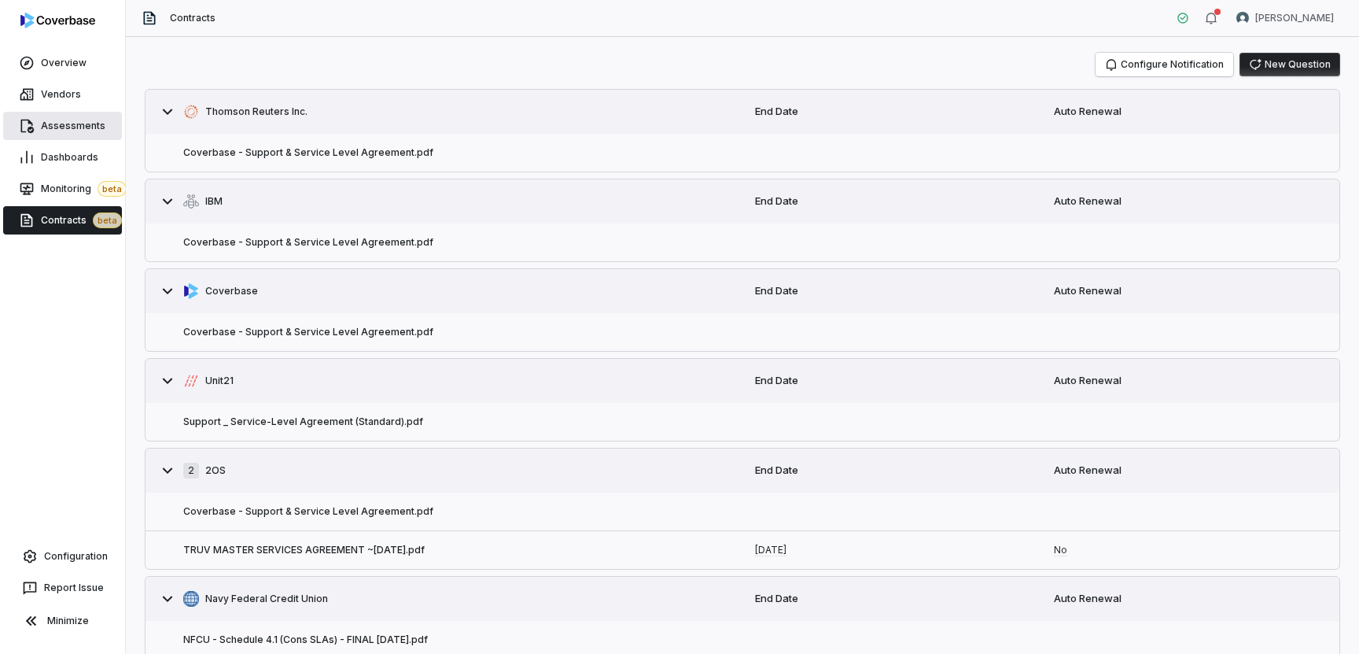
click at [72, 135] on link "Assessments" at bounding box center [62, 126] width 119 height 28
